Goal: Transaction & Acquisition: Purchase product/service

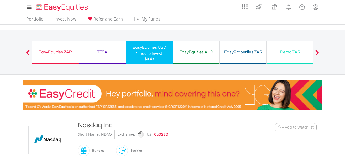
click at [54, 52] on div "EasyEquities ZAR" at bounding box center [55, 51] width 40 height 7
click at [35, 17] on link "Portfolio" at bounding box center [35, 20] width 22 height 8
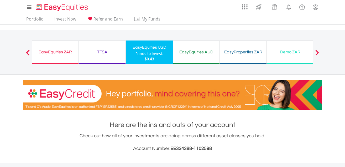
drag, startPoint x: 347, startPoint y: 37, endPoint x: 307, endPoint y: 20, distance: 43.2
click at [307, 20] on div "Portfolio Invest Now Refer and Earn My Funds Fund your accounts Withdraw Money …" at bounding box center [172, 19] width 299 height 10
click at [65, 18] on link "Invest Now" at bounding box center [65, 20] width 26 height 8
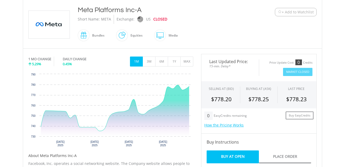
scroll to position [116, 0]
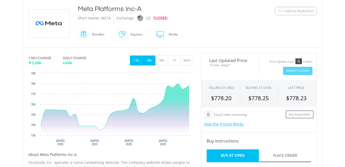
click at [148, 63] on button "3M" at bounding box center [149, 60] width 13 height 10
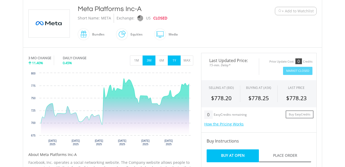
click at [174, 60] on button "1Y" at bounding box center [174, 60] width 13 height 10
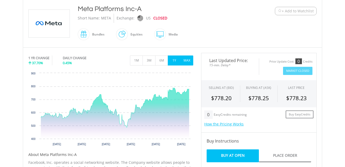
click at [184, 60] on button "MAX" at bounding box center [186, 60] width 13 height 10
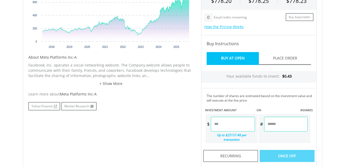
scroll to position [208, 0]
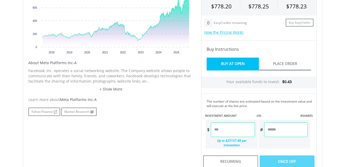
click at [224, 130] on input "number" at bounding box center [233, 129] width 44 height 15
type input "*"
type input "****"
click at [273, 128] on div "Last Updated Price: 15-min. Delay* Price Update Cost: 0 Credits Market Closed S…" at bounding box center [258, 95] width 123 height 269
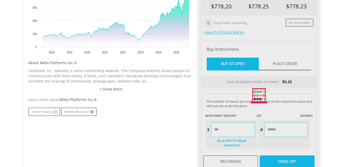
type input "******"
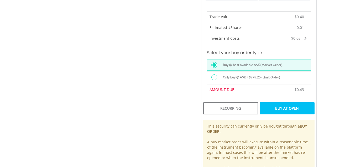
scroll to position [357, 0]
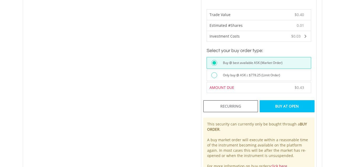
click at [281, 100] on div "Buy At Open" at bounding box center [287, 106] width 55 height 12
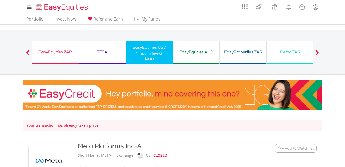
click at [107, 54] on div "TFSA" at bounding box center [102, 51] width 40 height 7
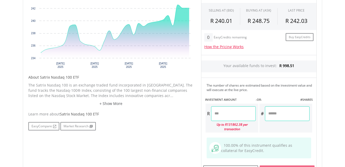
scroll to position [199, 0]
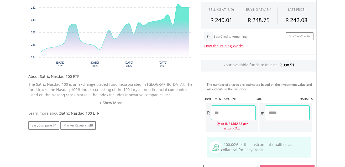
click at [222, 112] on input "number" at bounding box center [233, 112] width 45 height 15
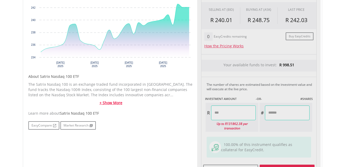
type input "******"
type input "****"
click at [107, 102] on link "+ Show More" at bounding box center [110, 102] width 165 height 5
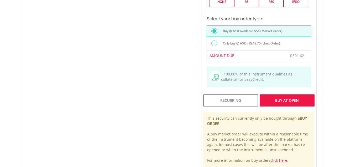
scroll to position [400, 0]
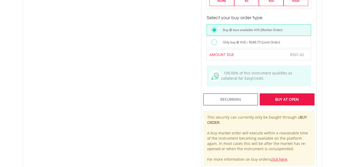
click at [283, 93] on div "Buy At Open" at bounding box center [287, 99] width 55 height 12
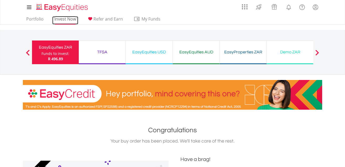
click at [64, 20] on link "Invest Now" at bounding box center [65, 20] width 26 height 8
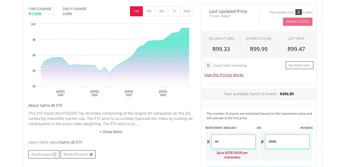
scroll to position [164, 0]
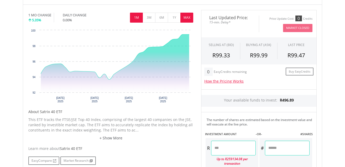
click at [189, 16] on button "MAX" at bounding box center [186, 18] width 13 height 10
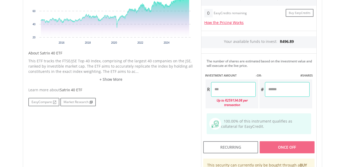
scroll to position [220, 0]
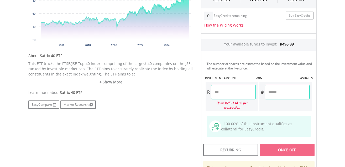
click at [234, 93] on input "number" at bounding box center [233, 92] width 45 height 15
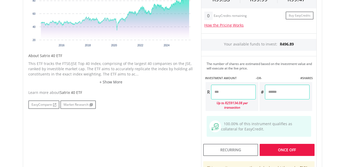
type input "***"
type input "******"
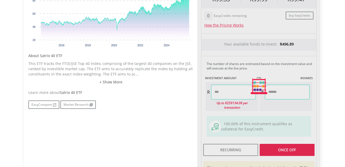
click at [278, 91] on div "Last Updated Price: 15-min. Delay* Price Update Cost: 0 Credits Market Closed S…" at bounding box center [258, 86] width 123 height 264
type input "******"
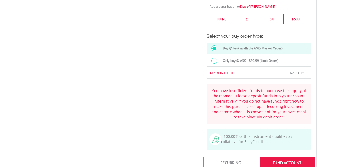
scroll to position [383, 0]
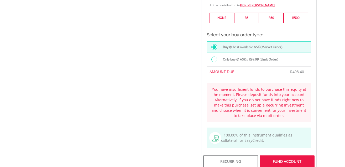
click at [227, 44] on label "Buy @ best available ASK (Market Order)" at bounding box center [251, 47] width 63 height 6
click at [251, 54] on div "Only buy @ ASK ≤ R99.99 (Limit Order)" at bounding box center [259, 60] width 104 height 12
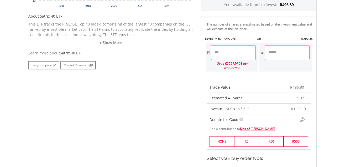
scroll to position [254, 0]
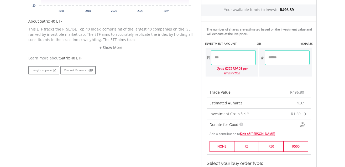
click at [228, 58] on input "******" at bounding box center [233, 57] width 45 height 15
type input "*****"
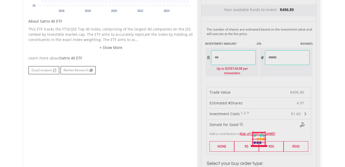
click at [281, 57] on div "Last Updated Price: 15-min. Delay* Price Update Cost: 0 Credits Market Closed S…" at bounding box center [258, 139] width 123 height 438
click at [281, 57] on div at bounding box center [258, 139] width 123 height 438
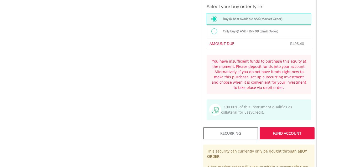
scroll to position [418, 0]
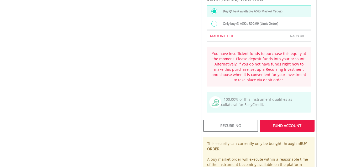
drag, startPoint x: 336, startPoint y: 104, endPoint x: 334, endPoint y: 89, distance: 15.0
drag, startPoint x: 253, startPoint y: 6, endPoint x: 239, endPoint y: 17, distance: 17.6
click at [239, 21] on label "Only buy @ ASK ≤ R99.99 (Limit Order)" at bounding box center [249, 24] width 59 height 6
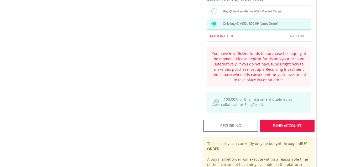
click at [225, 8] on label "Buy @ best available ASK (Market Order)" at bounding box center [251, 11] width 63 height 6
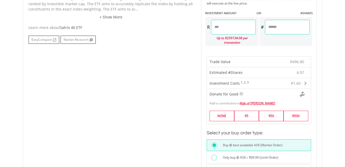
scroll to position [241, 0]
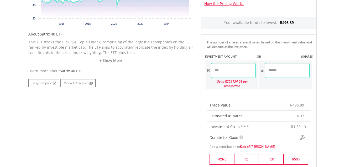
click at [228, 74] on input "******" at bounding box center [233, 70] width 45 height 15
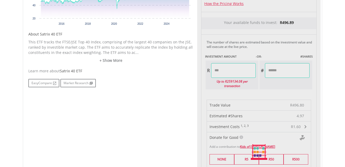
type input "******"
click at [283, 72] on div "Last Updated Price: 15-min. Delay* Price Update Cost: 0 Credits Market Closed S…" at bounding box center [258, 152] width 123 height 438
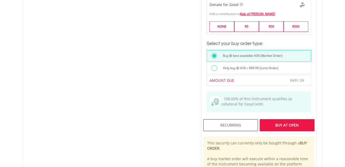
scroll to position [362, 0]
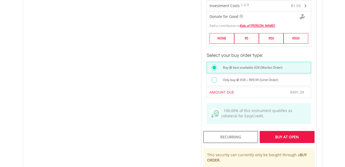
click at [280, 133] on div "Buy At Open" at bounding box center [287, 137] width 55 height 12
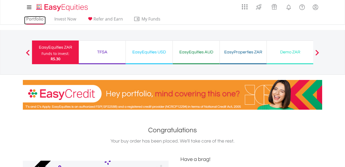
click at [32, 18] on link "Portfolio" at bounding box center [35, 20] width 22 height 8
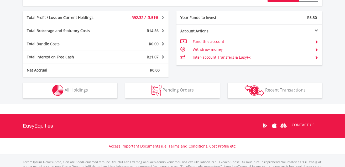
scroll to position [288, 0]
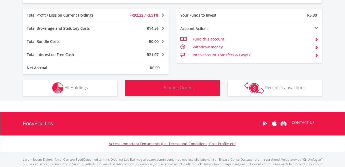
click at [180, 88] on span "Pending Orders" at bounding box center [178, 88] width 31 height 6
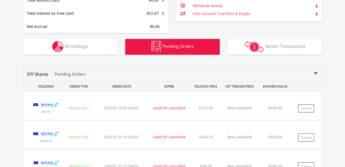
scroll to position [323, 0]
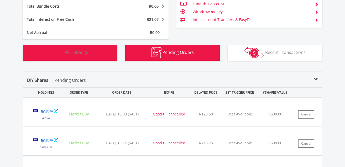
click at [81, 51] on span "All Holdings" at bounding box center [76, 52] width 23 height 6
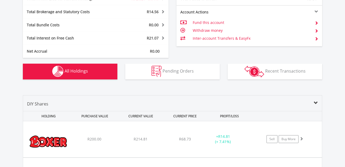
scroll to position [307, 0]
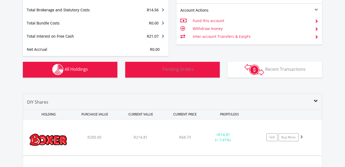
click at [174, 72] on button "Pending Orders Pending Orders" at bounding box center [172, 70] width 95 height 16
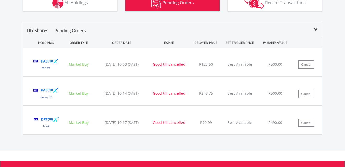
scroll to position [375, 0]
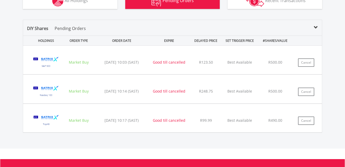
click at [237, 62] on p "Best Available" at bounding box center [239, 62] width 33 height 5
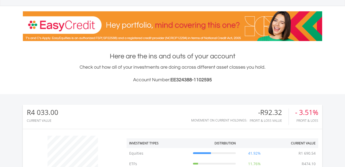
scroll to position [0, 0]
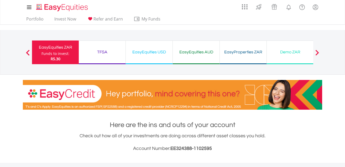
click at [102, 52] on div "TFSA" at bounding box center [102, 51] width 40 height 7
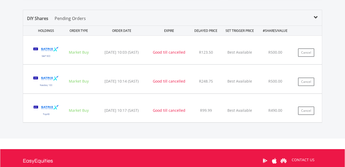
scroll to position [380, 0]
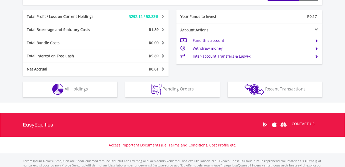
scroll to position [288, 0]
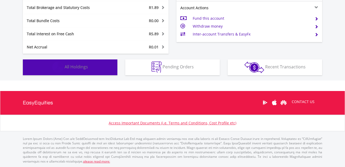
click at [79, 65] on span "All Holdings" at bounding box center [76, 67] width 23 height 6
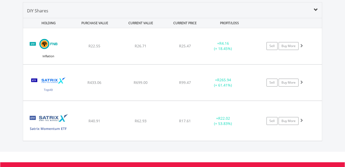
scroll to position [379, 0]
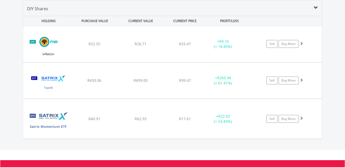
click at [343, 111] on div "Value View Share View DIY Shares HOLDING PURCHASE VALUE CURRENT VALUE CURRENT P…" at bounding box center [173, 69] width 352 height 160
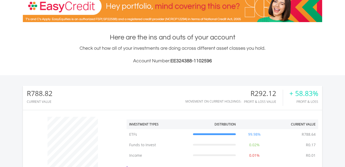
scroll to position [0, 0]
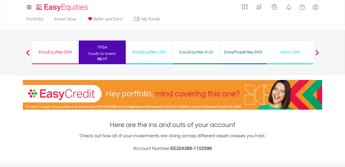
click at [344, 2] on nav "My Investments Invest Now New Listings Sell My Recurring Investments Pending Or…" at bounding box center [172, 12] width 345 height 25
